Goal: Information Seeking & Learning: Learn about a topic

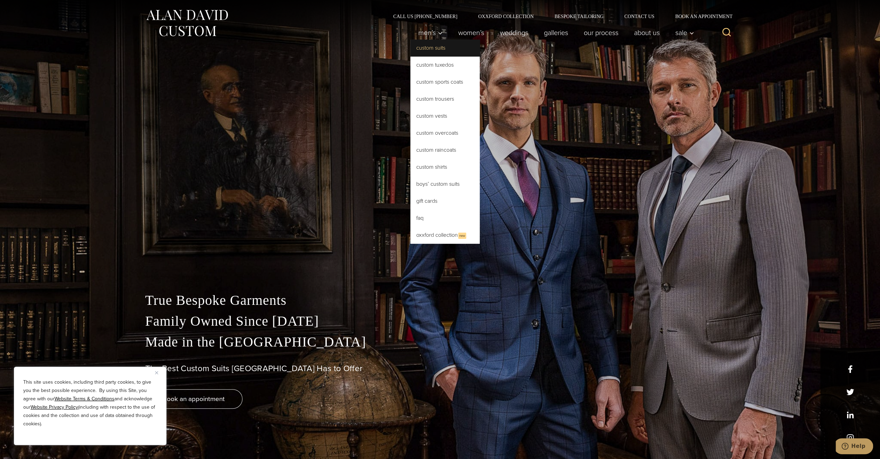
click at [439, 49] on link "Custom Suits" at bounding box center [445, 48] width 69 height 17
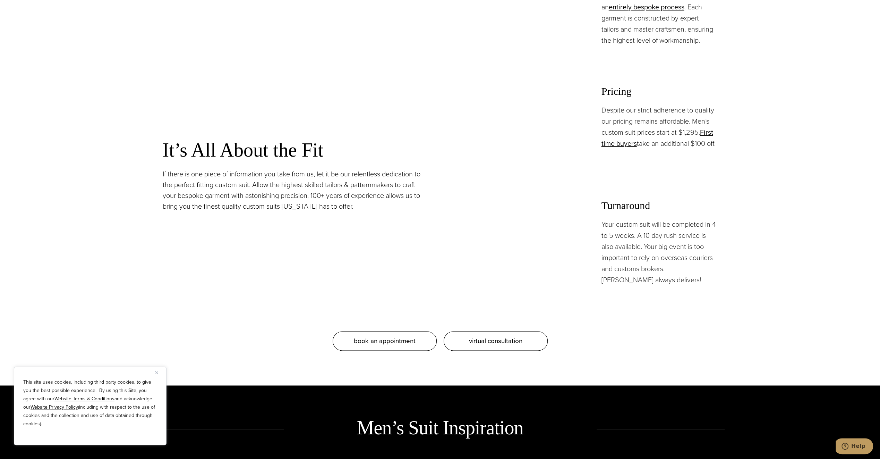
scroll to position [763, 0]
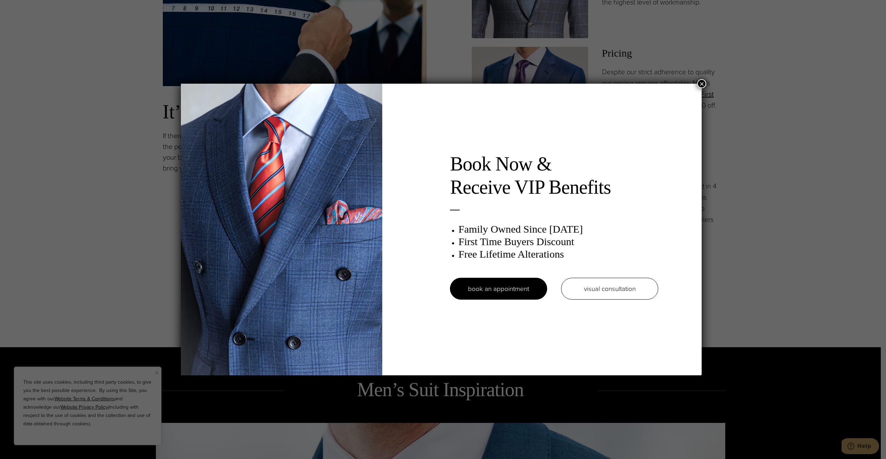
click at [702, 83] on button "×" at bounding box center [701, 83] width 9 height 9
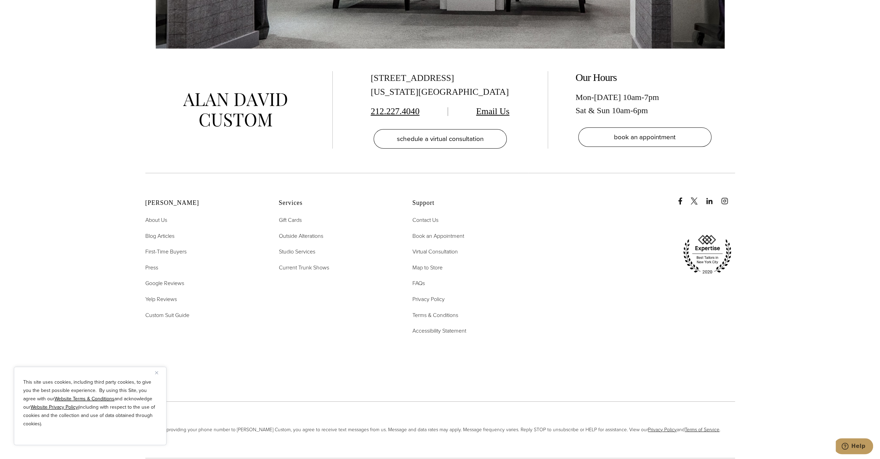
scroll to position [5080, 0]
